Goal: Information Seeking & Learning: Understand process/instructions

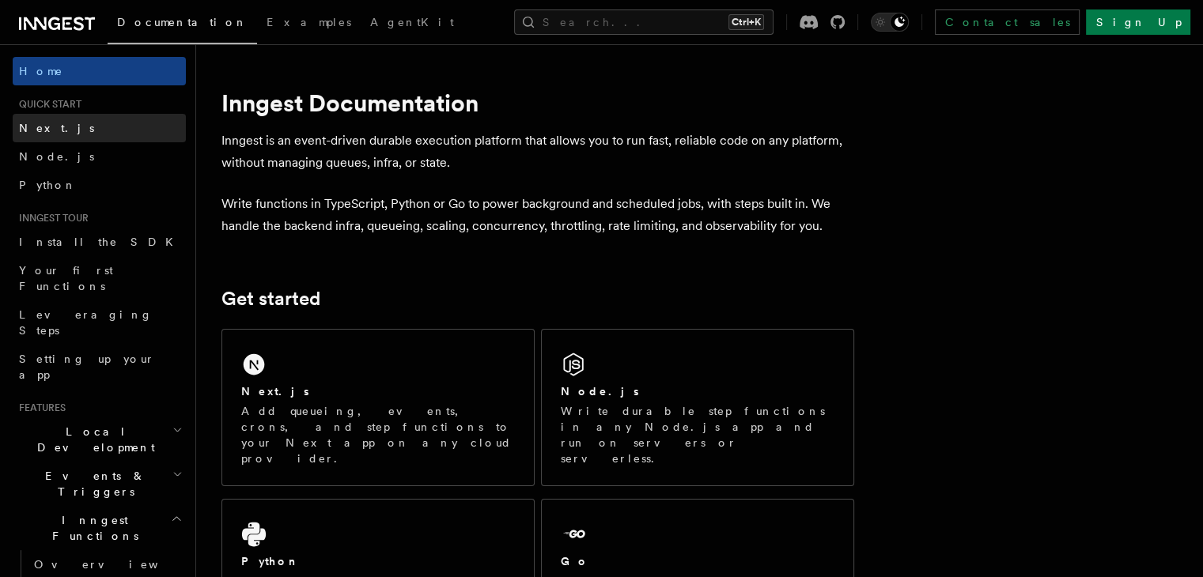
click at [49, 131] on span "Next.js" at bounding box center [56, 128] width 75 height 13
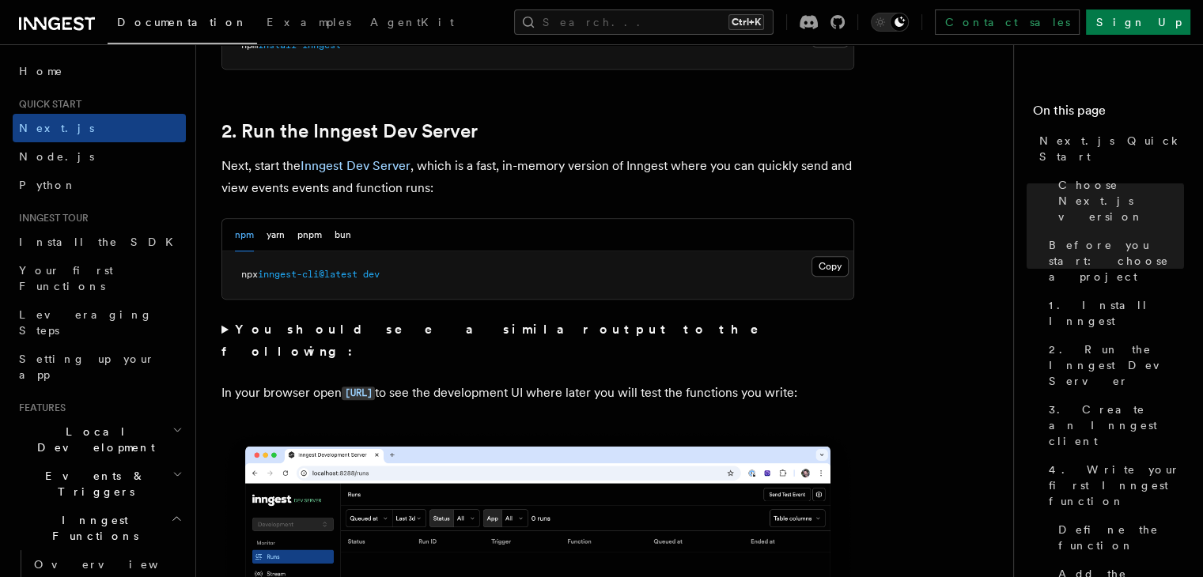
scroll to position [1054, 0]
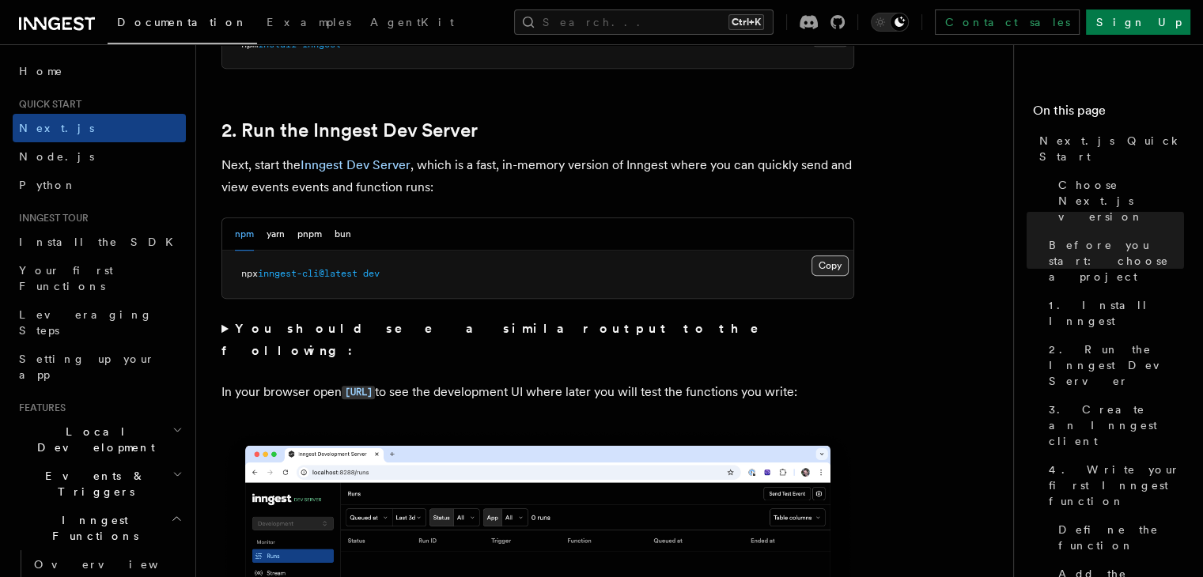
click at [832, 266] on button "Copy Copied" at bounding box center [830, 265] width 37 height 21
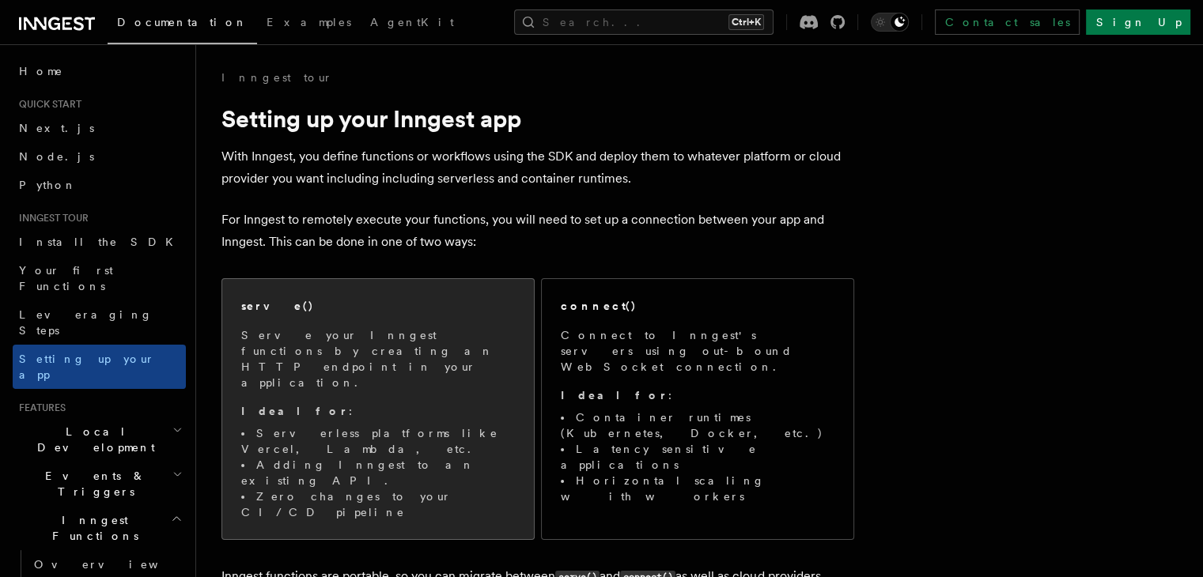
click at [427, 390] on span "Serve your Inngest functions by creating an HTTP endpoint in your application. …" at bounding box center [378, 423] width 274 height 193
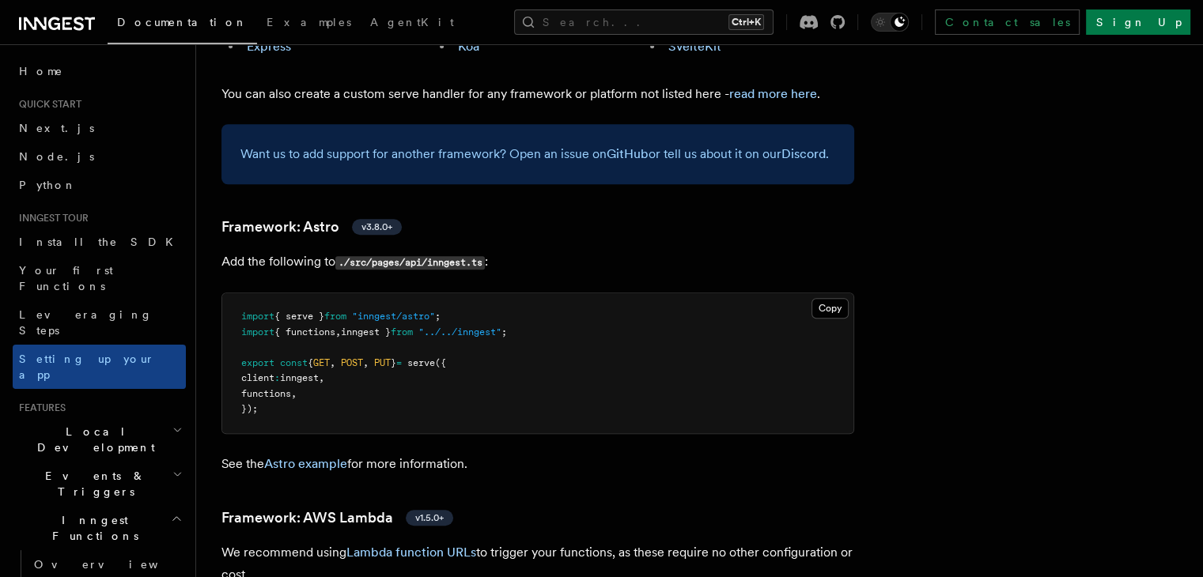
scroll to position [1538, 0]
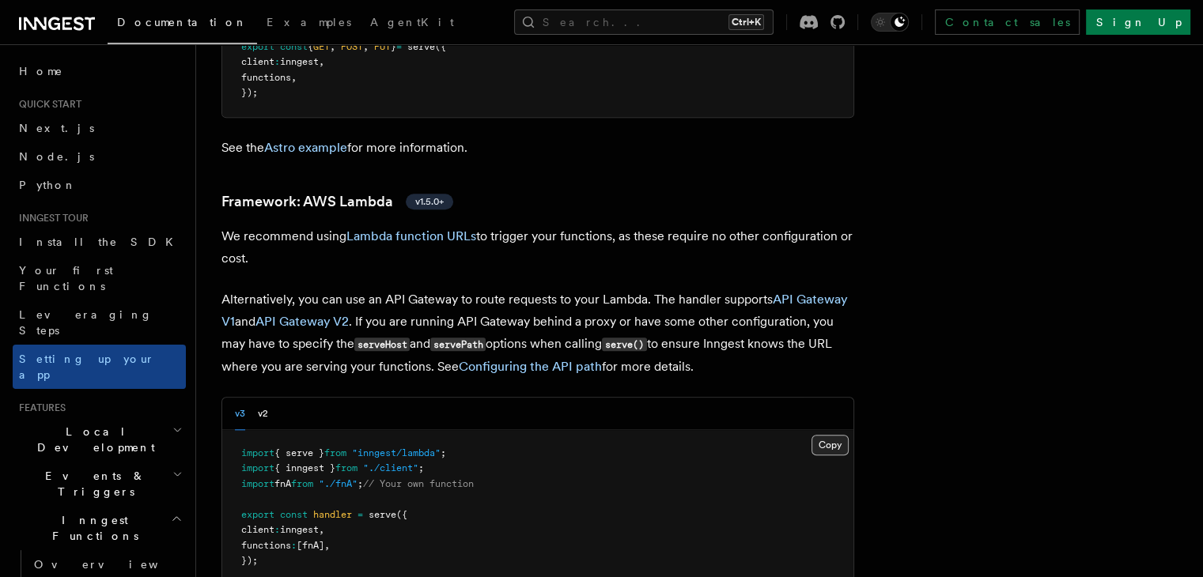
click at [849, 435] on button "Copy Copied" at bounding box center [830, 445] width 37 height 21
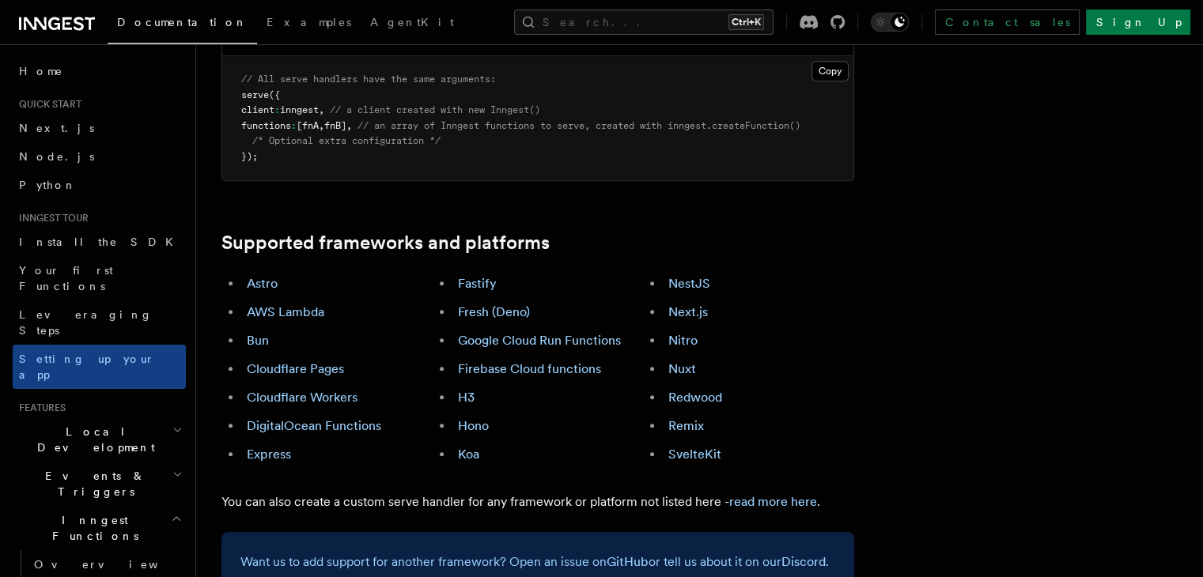
scroll to position [800, 0]
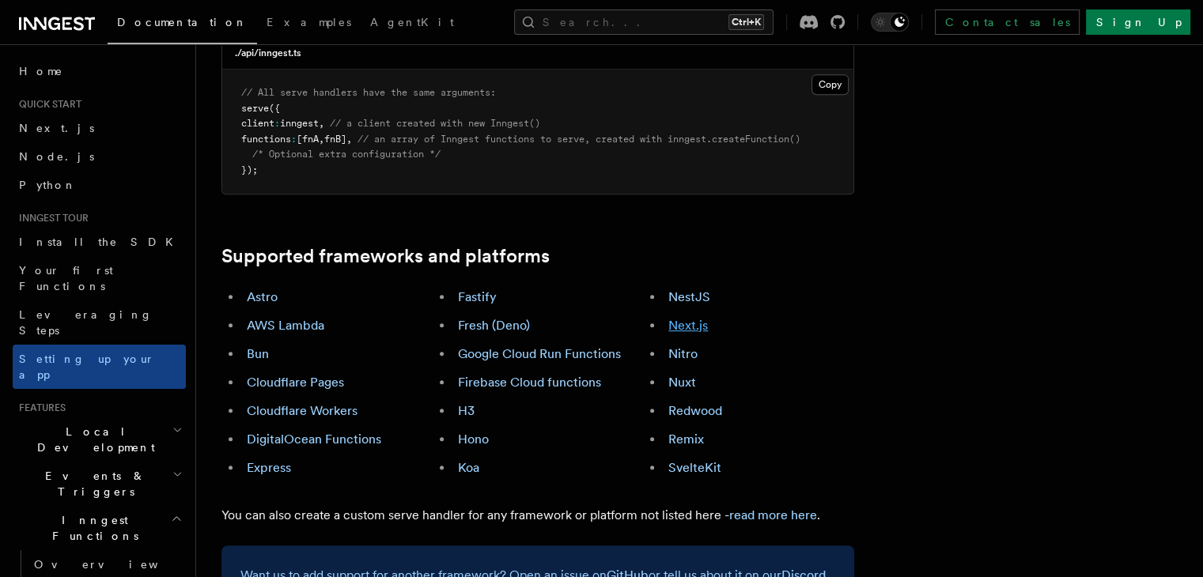
click at [701, 318] on link "Next.js" at bounding box center [688, 325] width 40 height 15
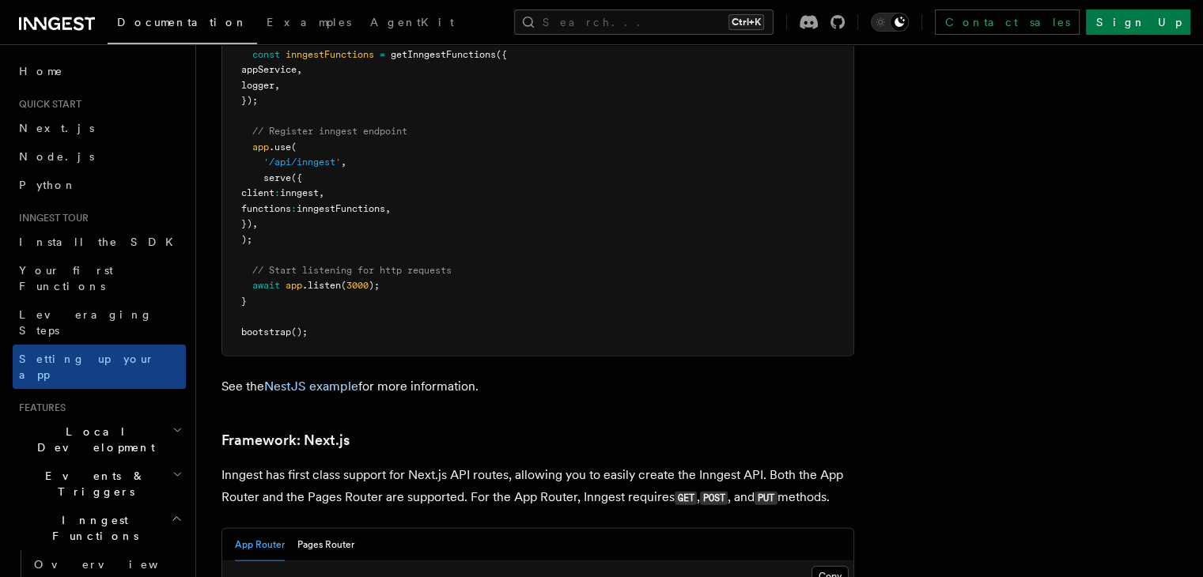
scroll to position [9683, 0]
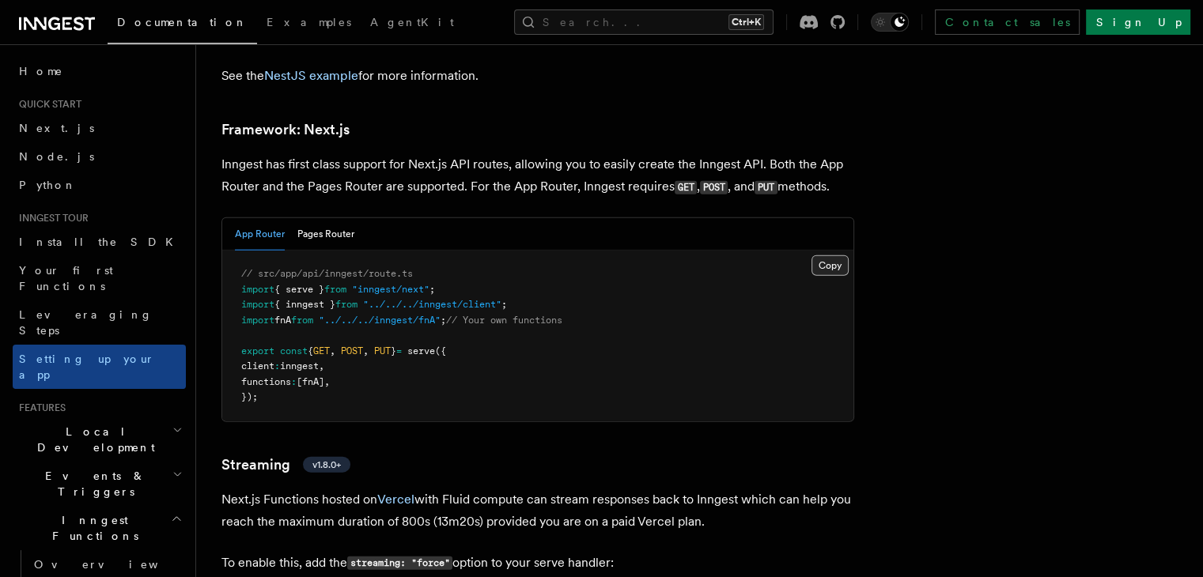
click at [845, 255] on button "Copy Copied" at bounding box center [830, 265] width 37 height 21
click at [47, 131] on span "Next.js" at bounding box center [56, 128] width 75 height 13
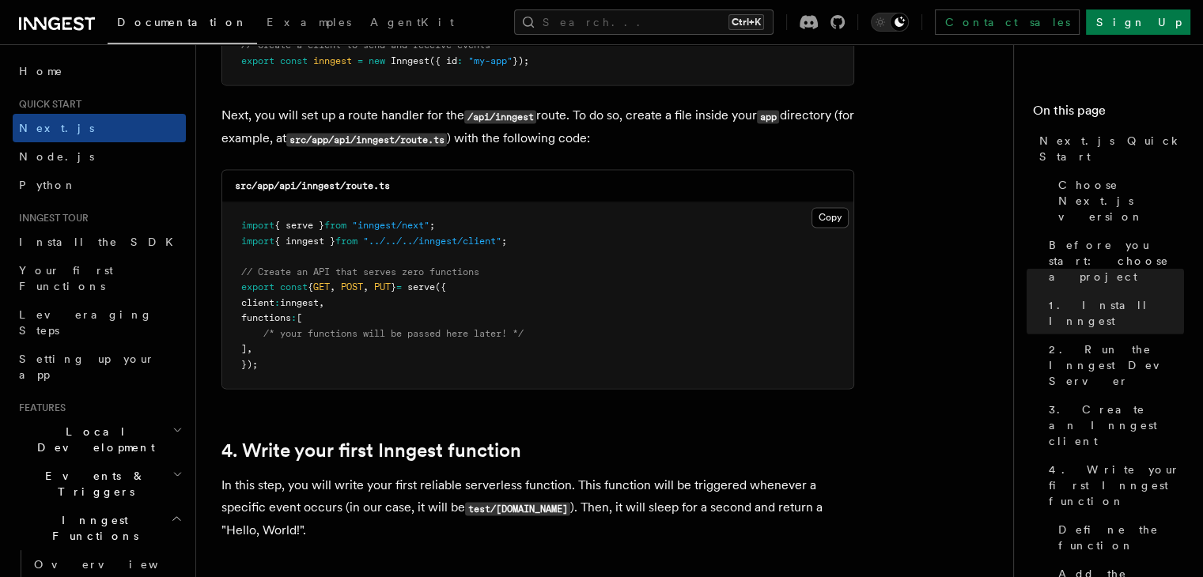
scroll to position [2215, 0]
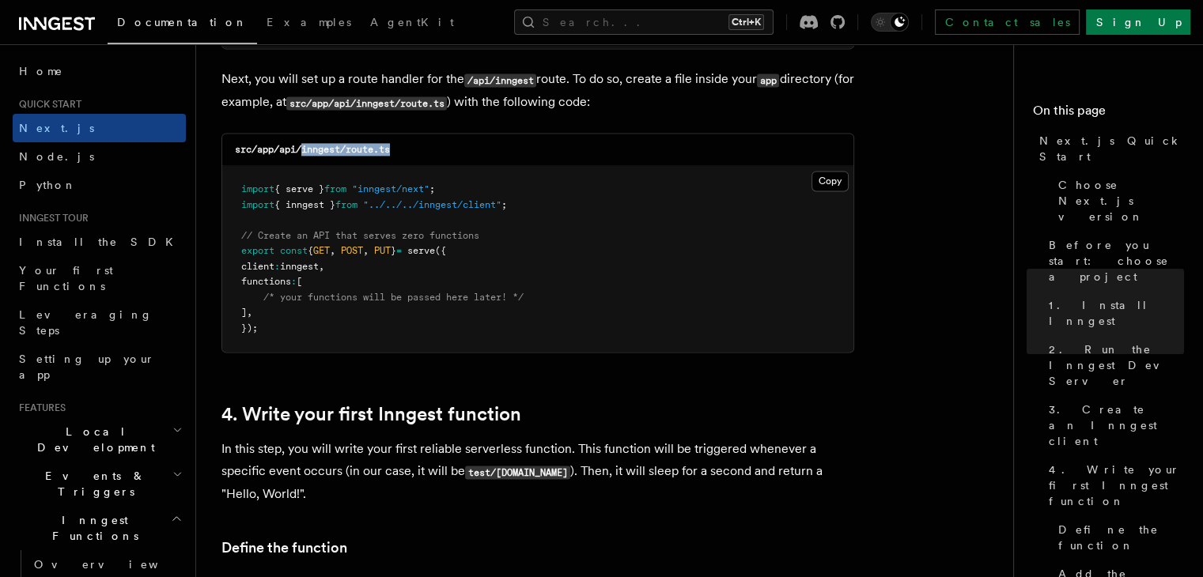
drag, startPoint x: 301, startPoint y: 149, endPoint x: 426, endPoint y: 153, distance: 125.8
click at [426, 153] on div "src/app/api/inngest/route.ts" at bounding box center [537, 150] width 631 height 32
copy code "inngest/route.ts"
click at [829, 174] on button "Copy Copied" at bounding box center [830, 181] width 37 height 21
